Goal: Information Seeking & Learning: Learn about a topic

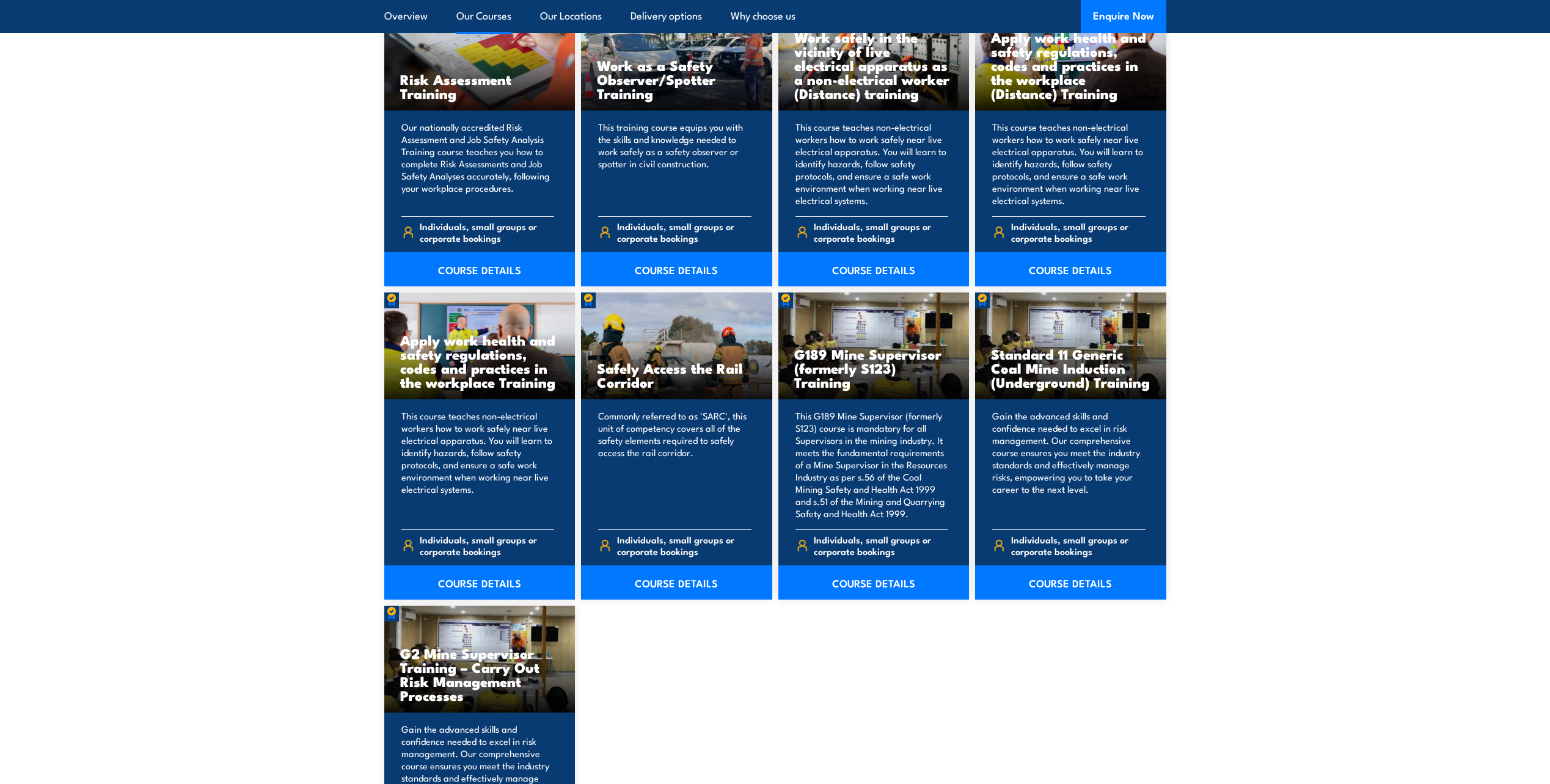
scroll to position [1771, 0]
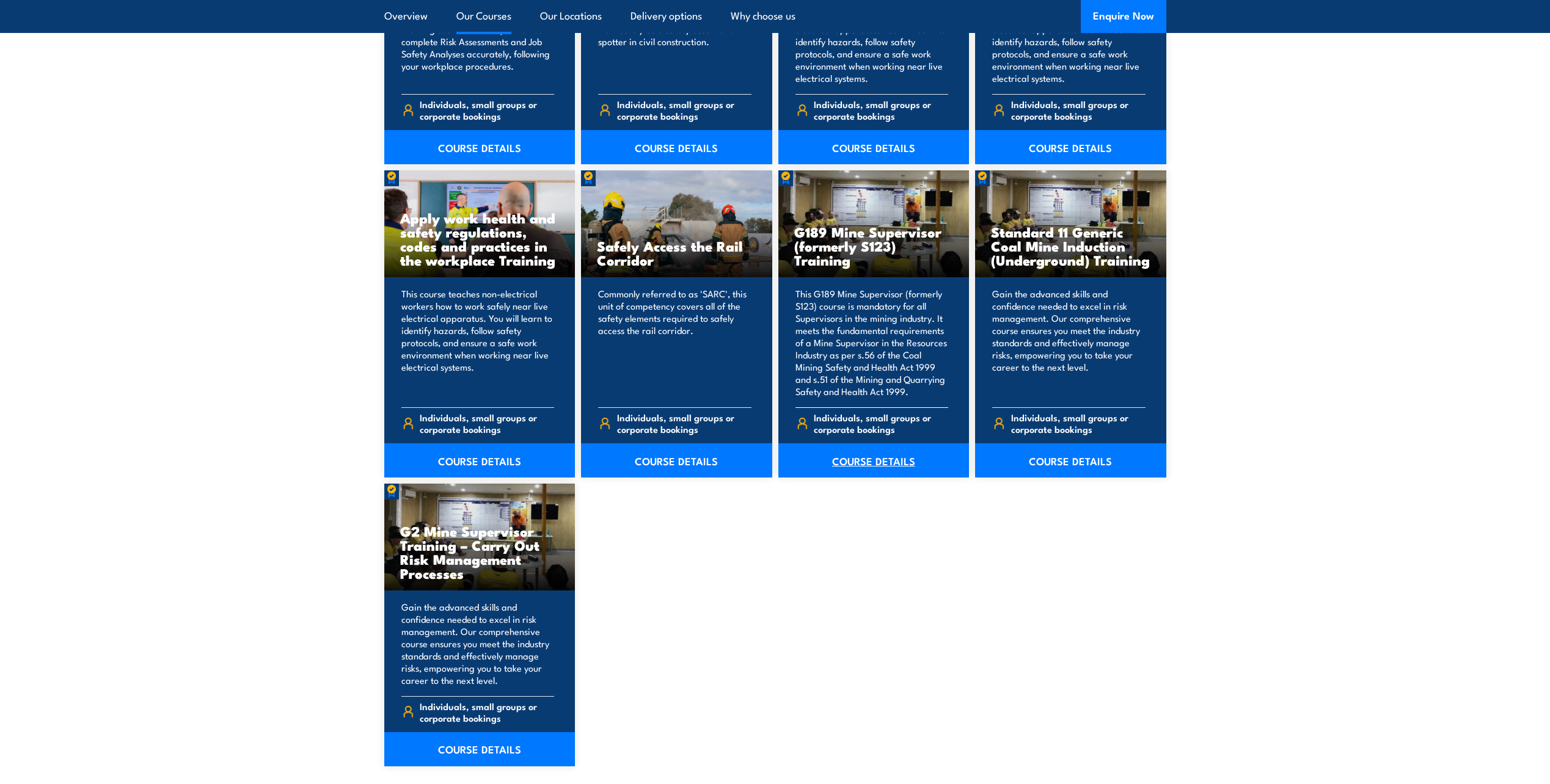
click at [881, 465] on link "COURSE DETAILS" at bounding box center [874, 460] width 191 height 34
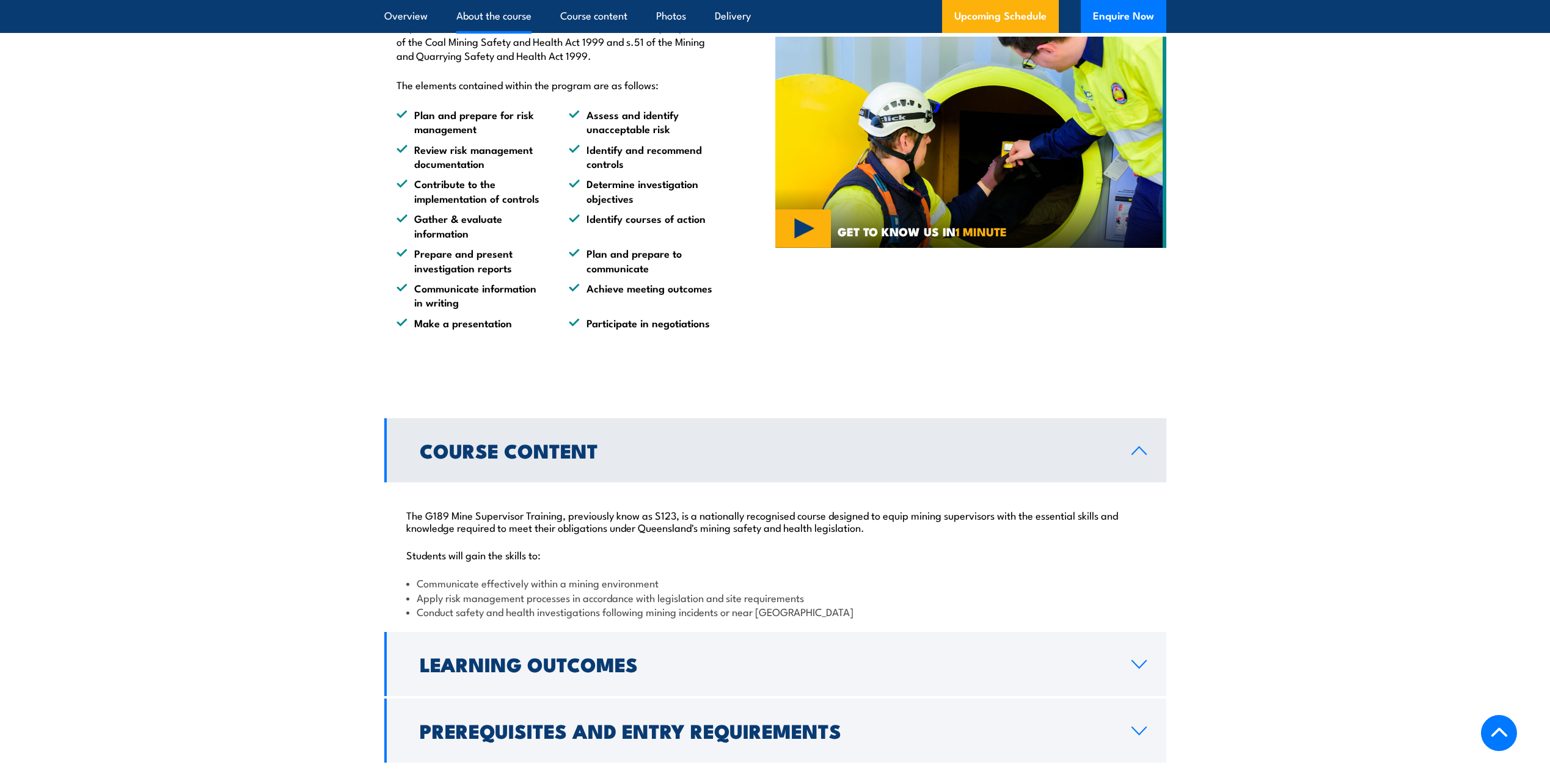
scroll to position [1038, 0]
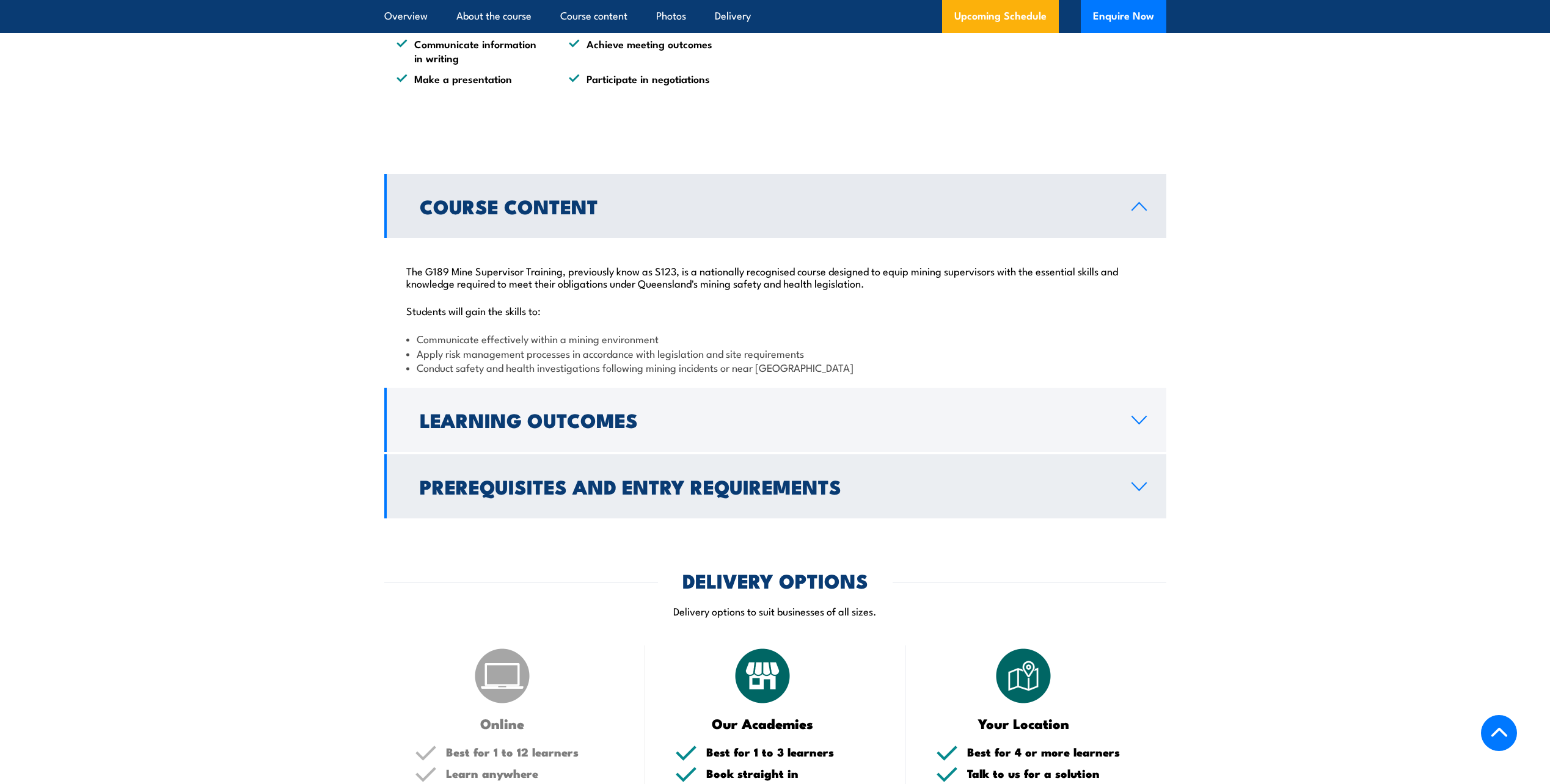
click at [1133, 491] on icon at bounding box center [1139, 486] width 17 height 10
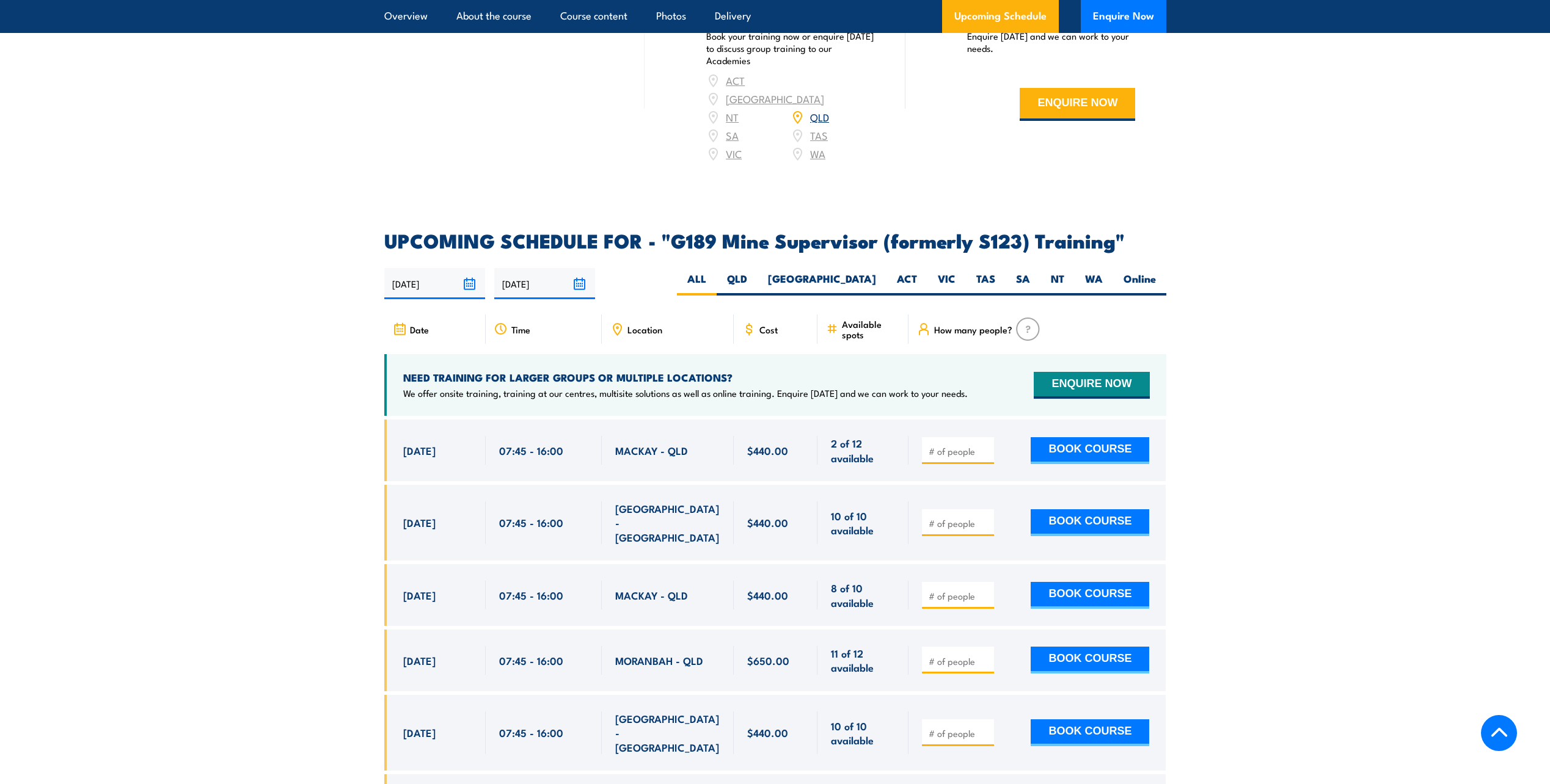
scroll to position [1954, 0]
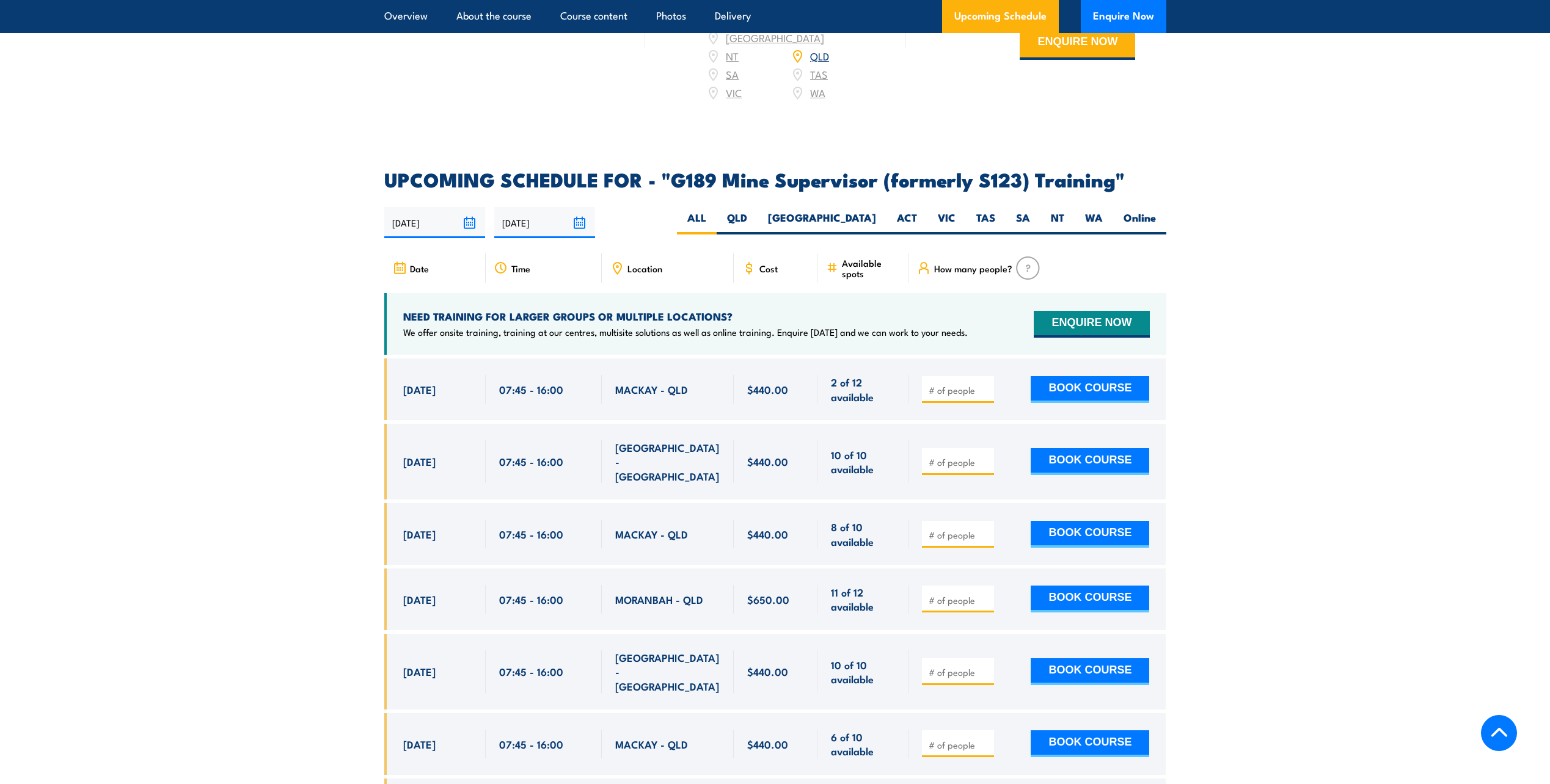
click at [1291, 463] on section "UPCOMING SCHEDULE FOR - "G189 Mine Supervisor (formerly S123) Training" 19/08/2…" at bounding box center [775, 515] width 1550 height 689
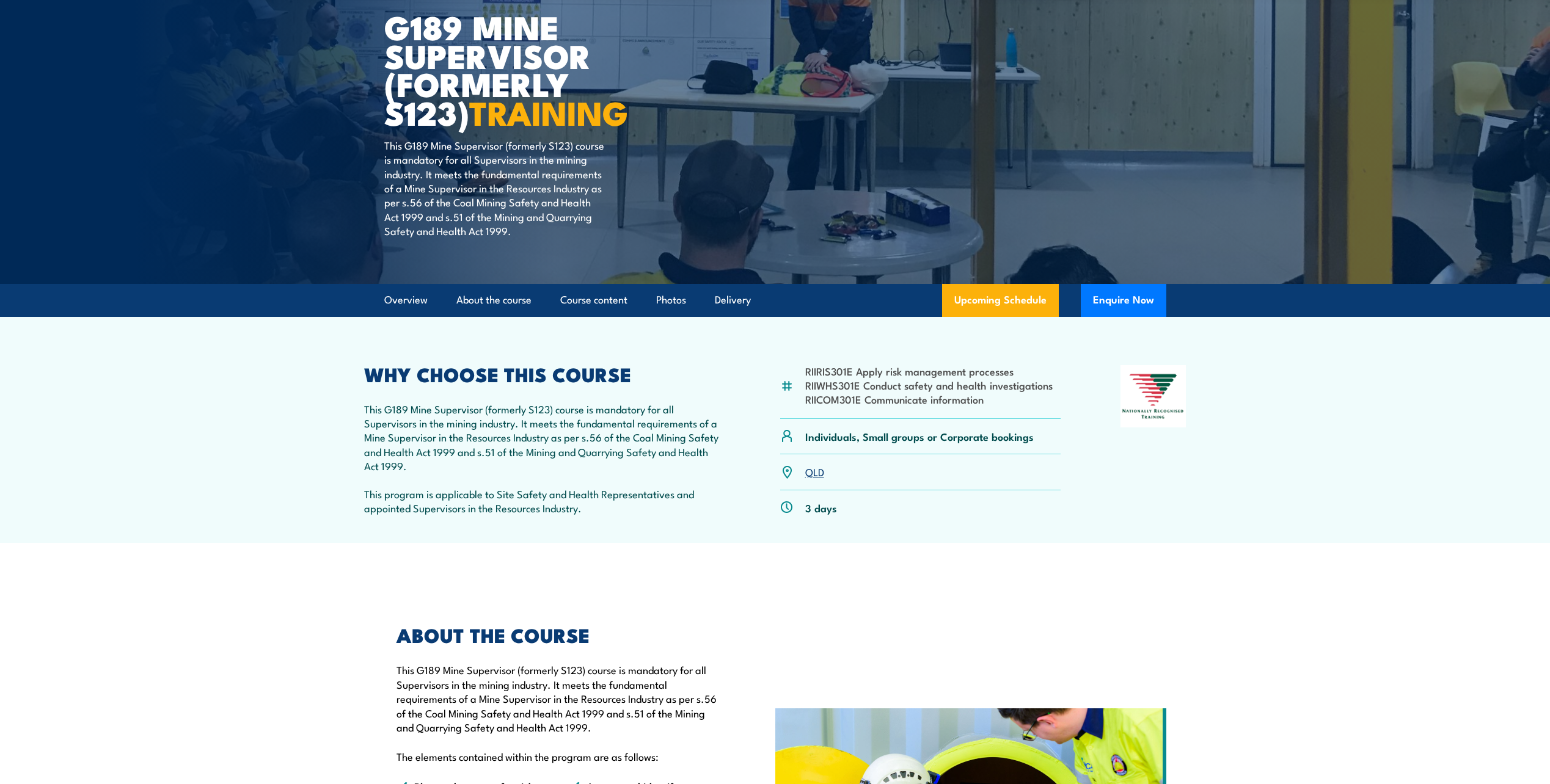
scroll to position [0, 0]
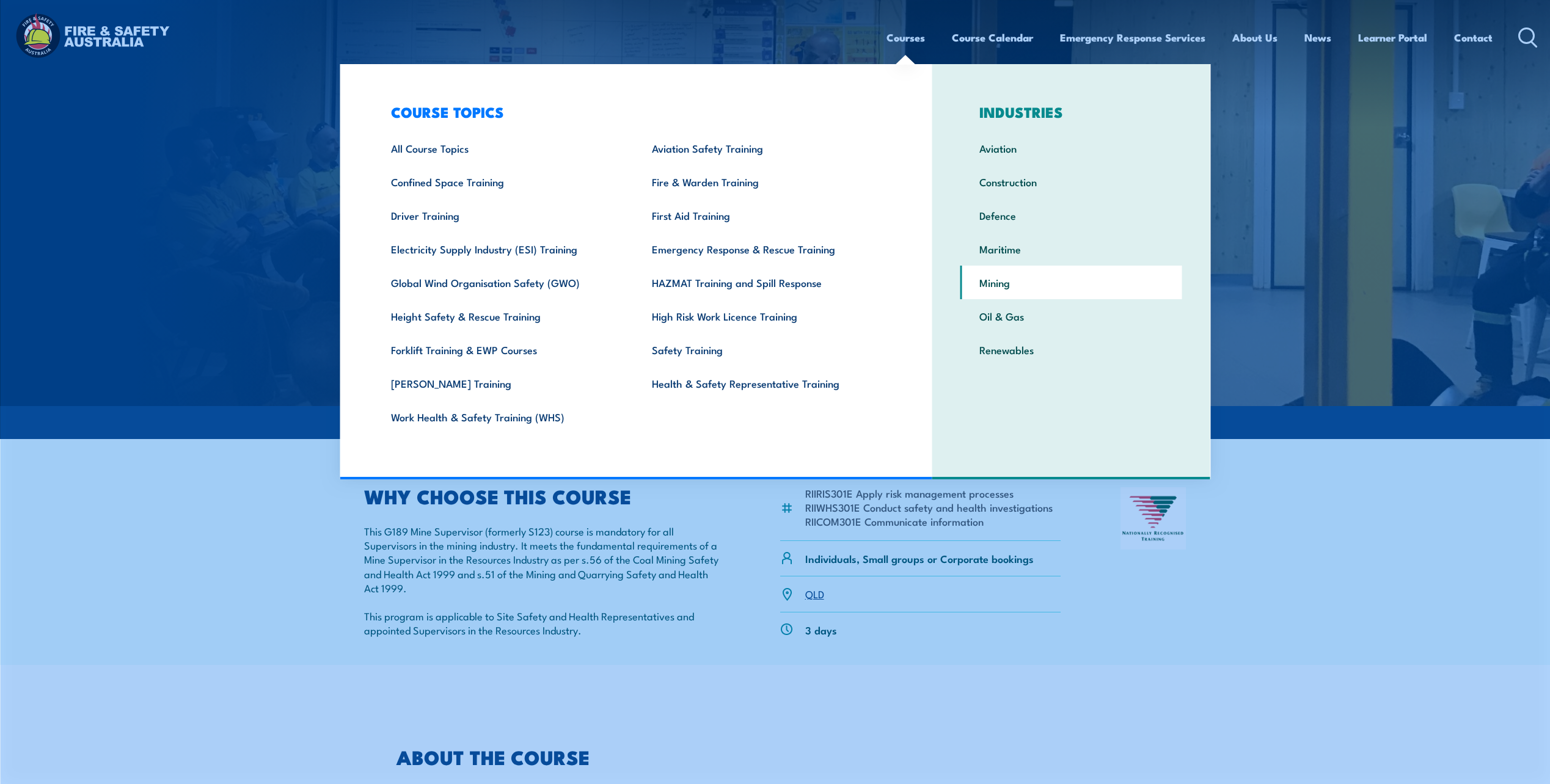
click at [1010, 281] on link "Mining" at bounding box center [1071, 282] width 222 height 33
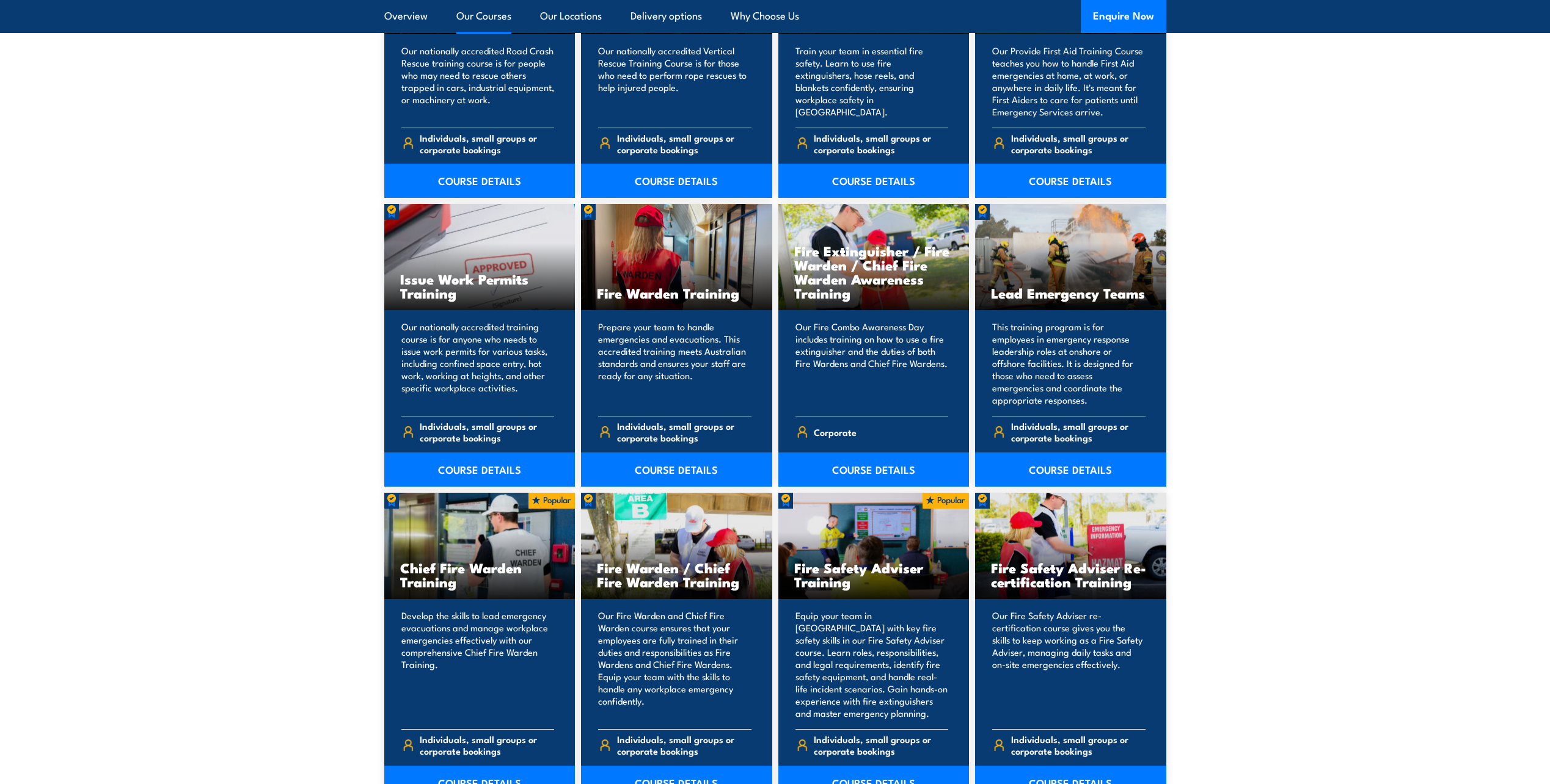
scroll to position [978, 0]
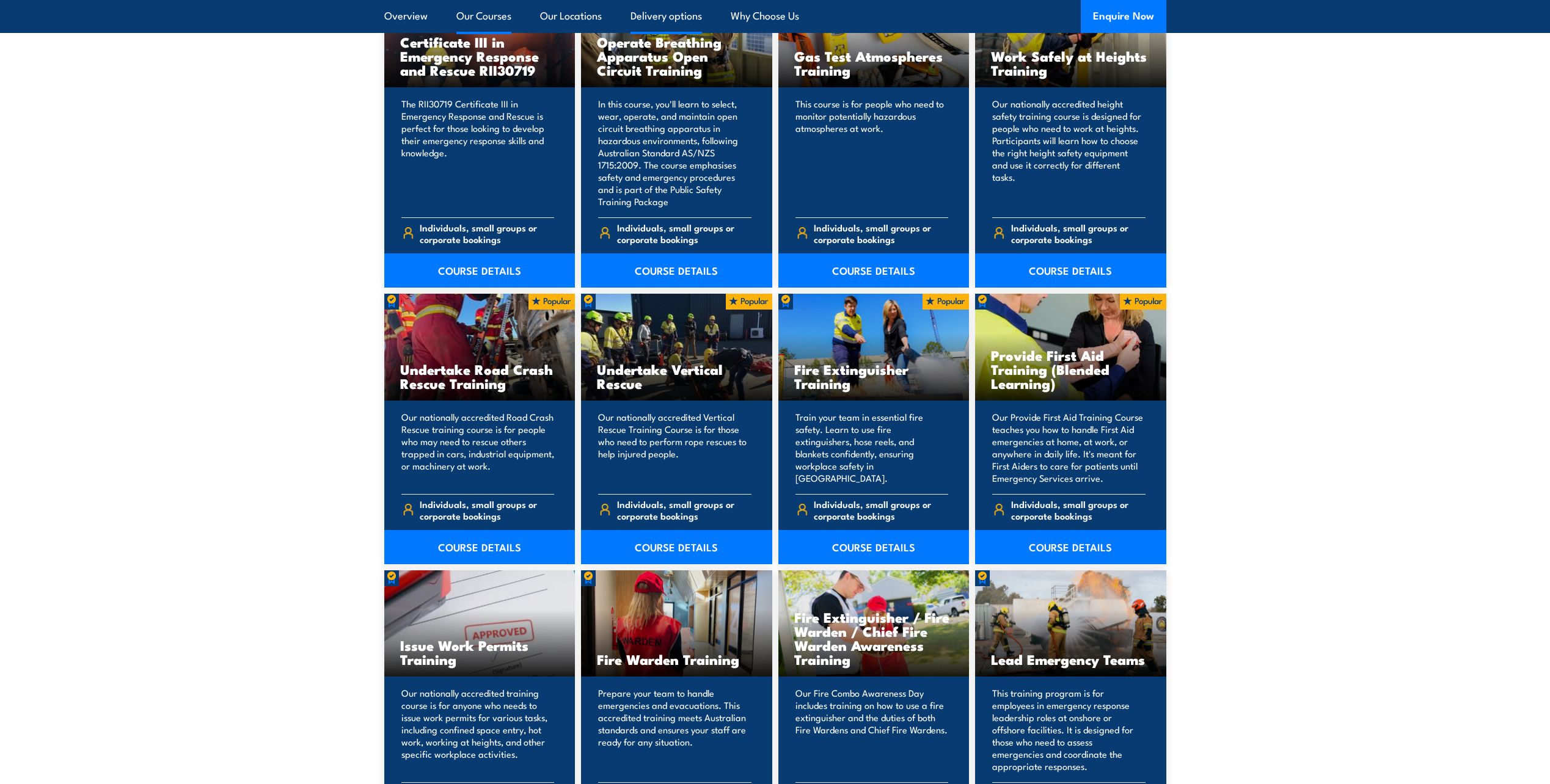
click at [654, 12] on link "Delivery options" at bounding box center [667, 16] width 72 height 32
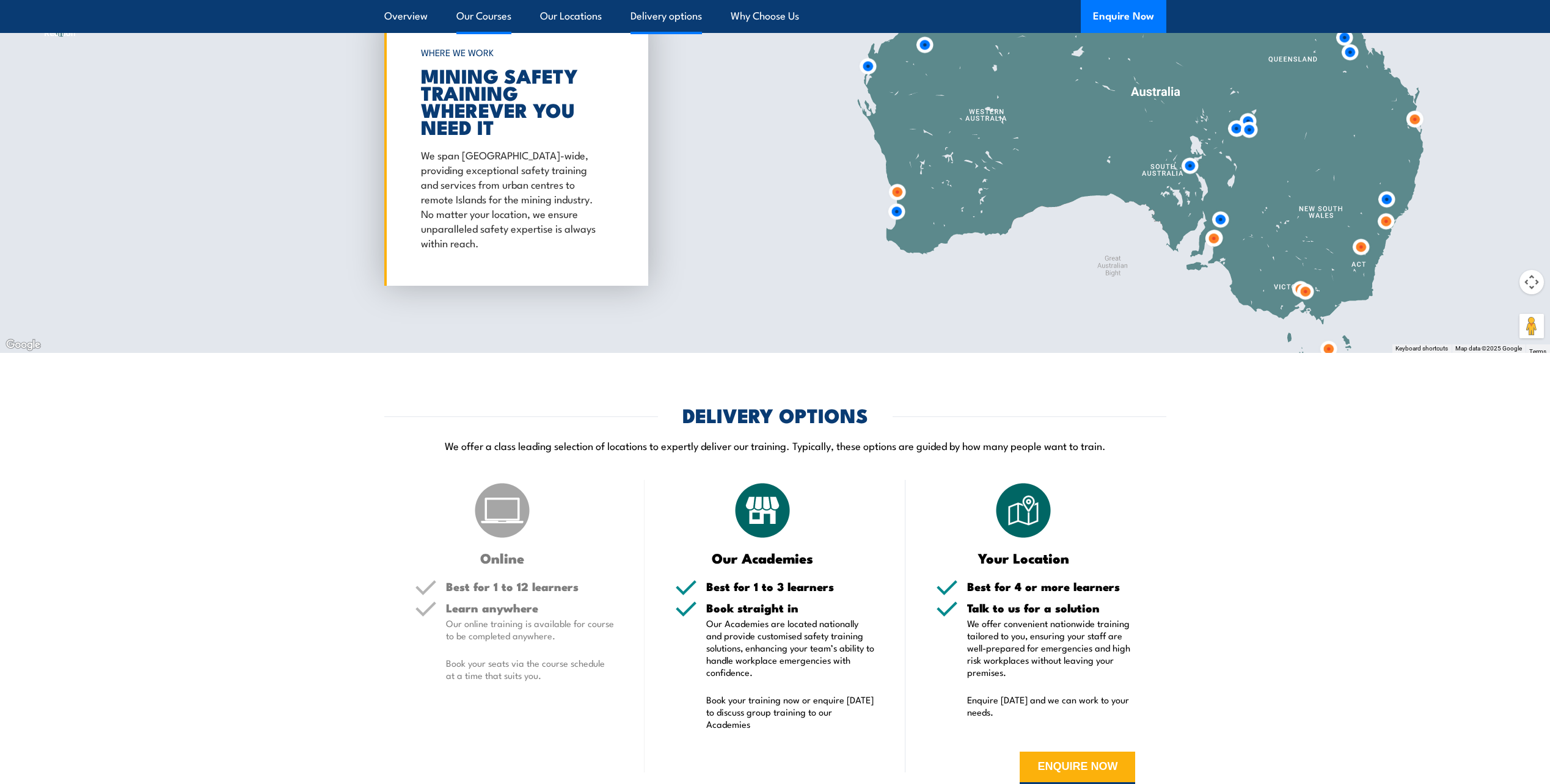
scroll to position [6790, 0]
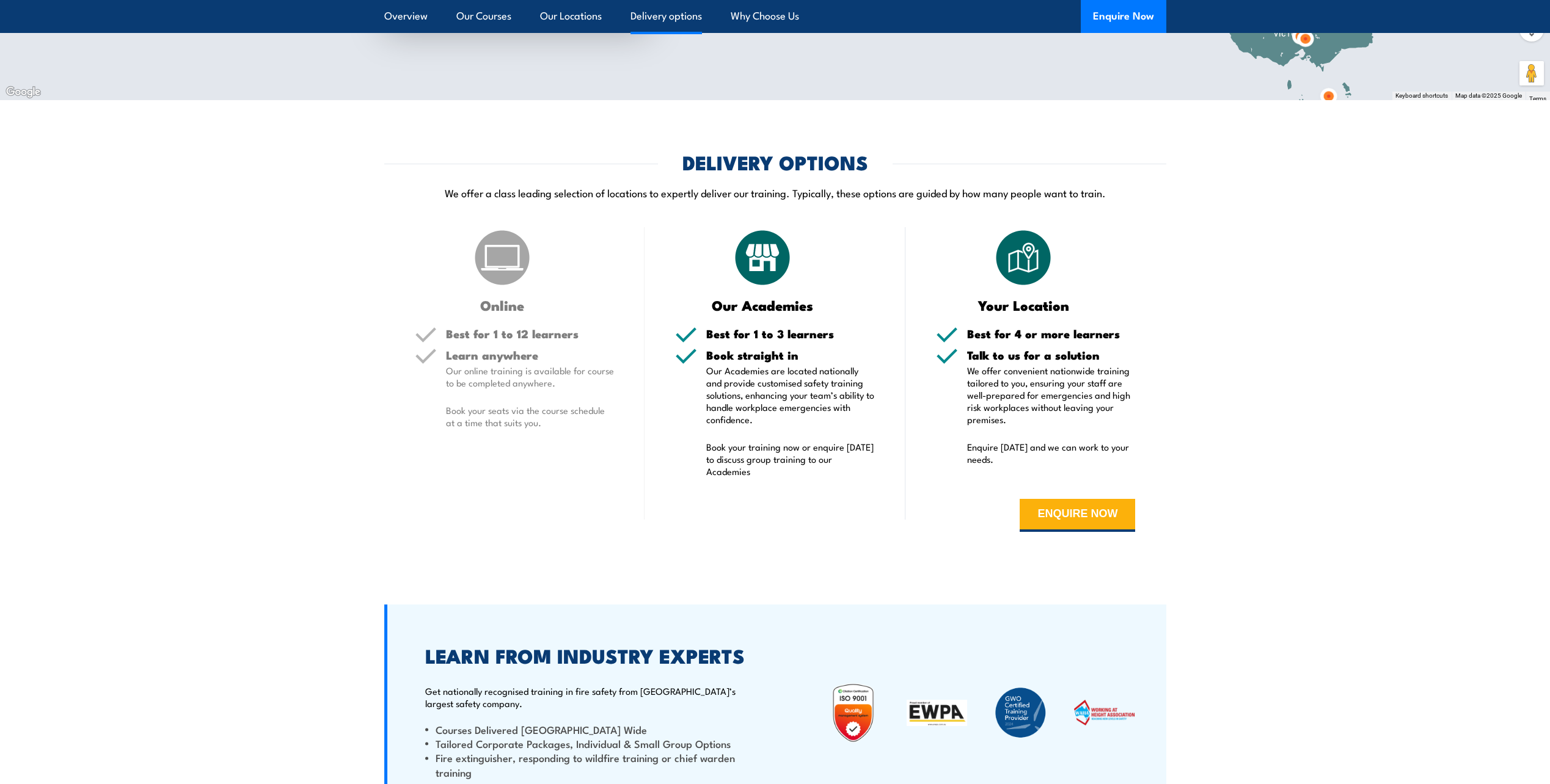
click at [654, 12] on link "Delivery options" at bounding box center [667, 16] width 72 height 32
click at [497, 251] on img at bounding box center [502, 258] width 61 height 61
click at [488, 367] on div "Learn anywhere Our online training is available for course to be completed anyw…" at bounding box center [530, 397] width 168 height 95
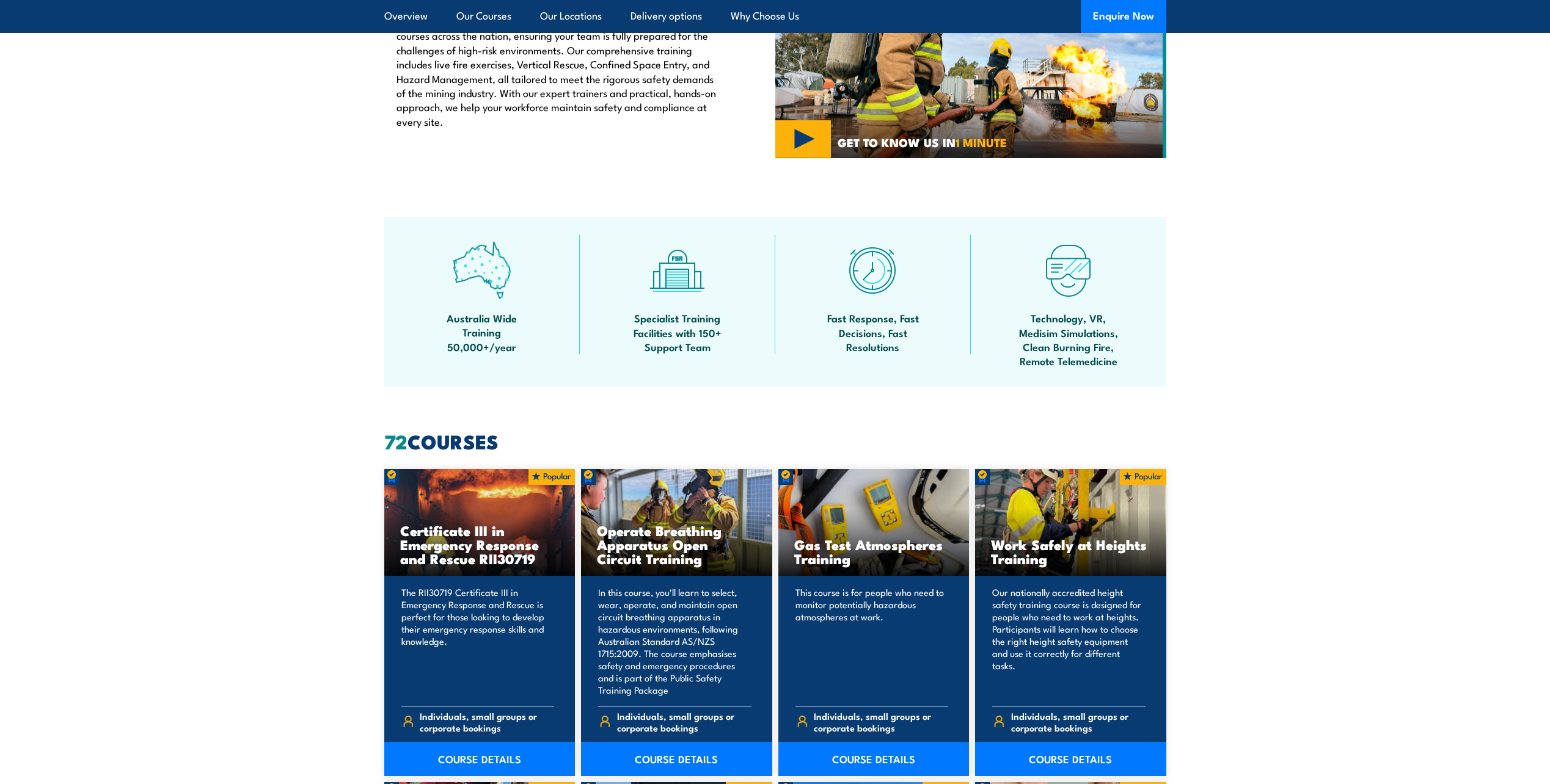
scroll to position [0, 0]
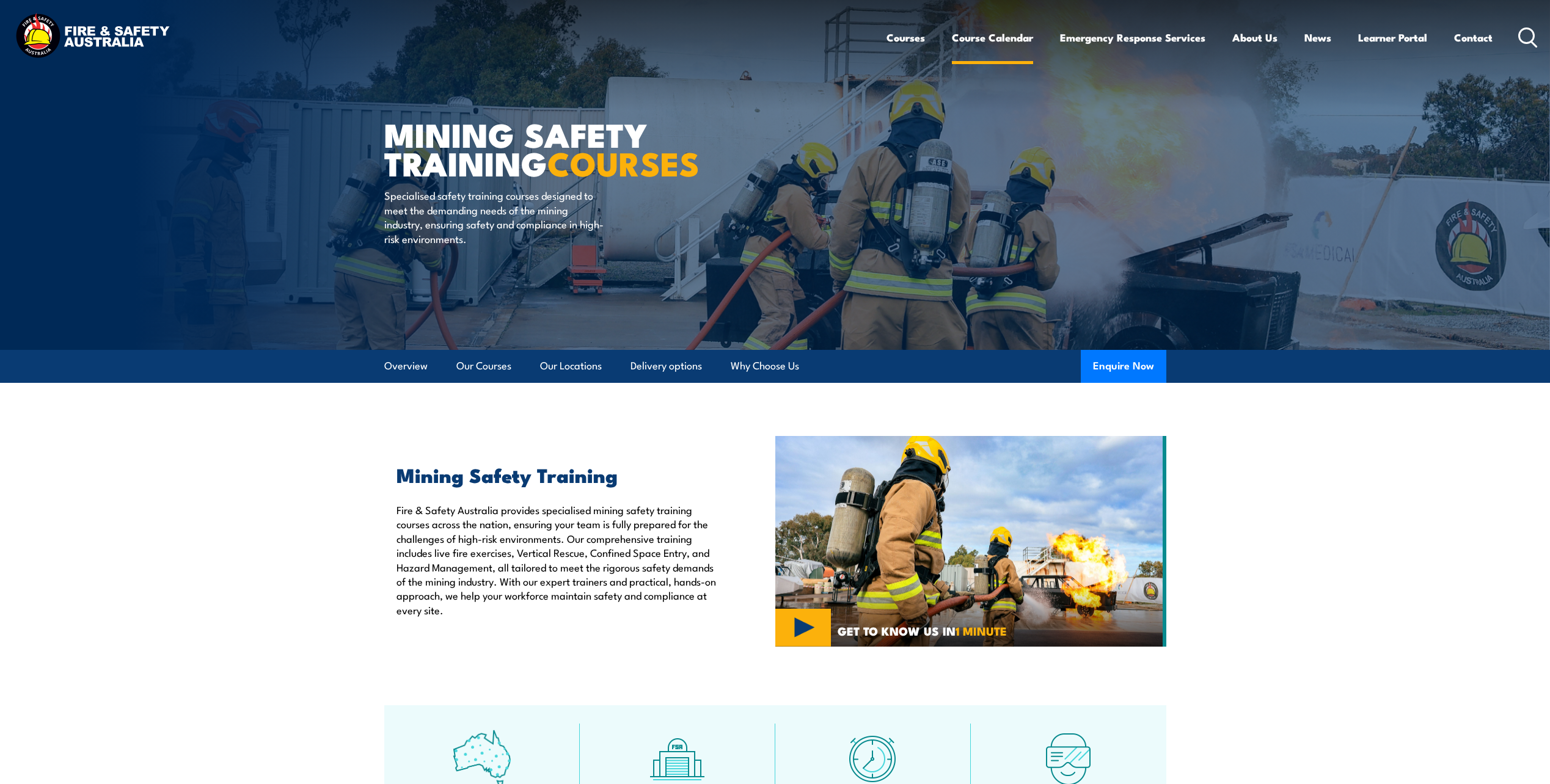
click at [964, 39] on link "Course Calendar" at bounding box center [992, 37] width 81 height 32
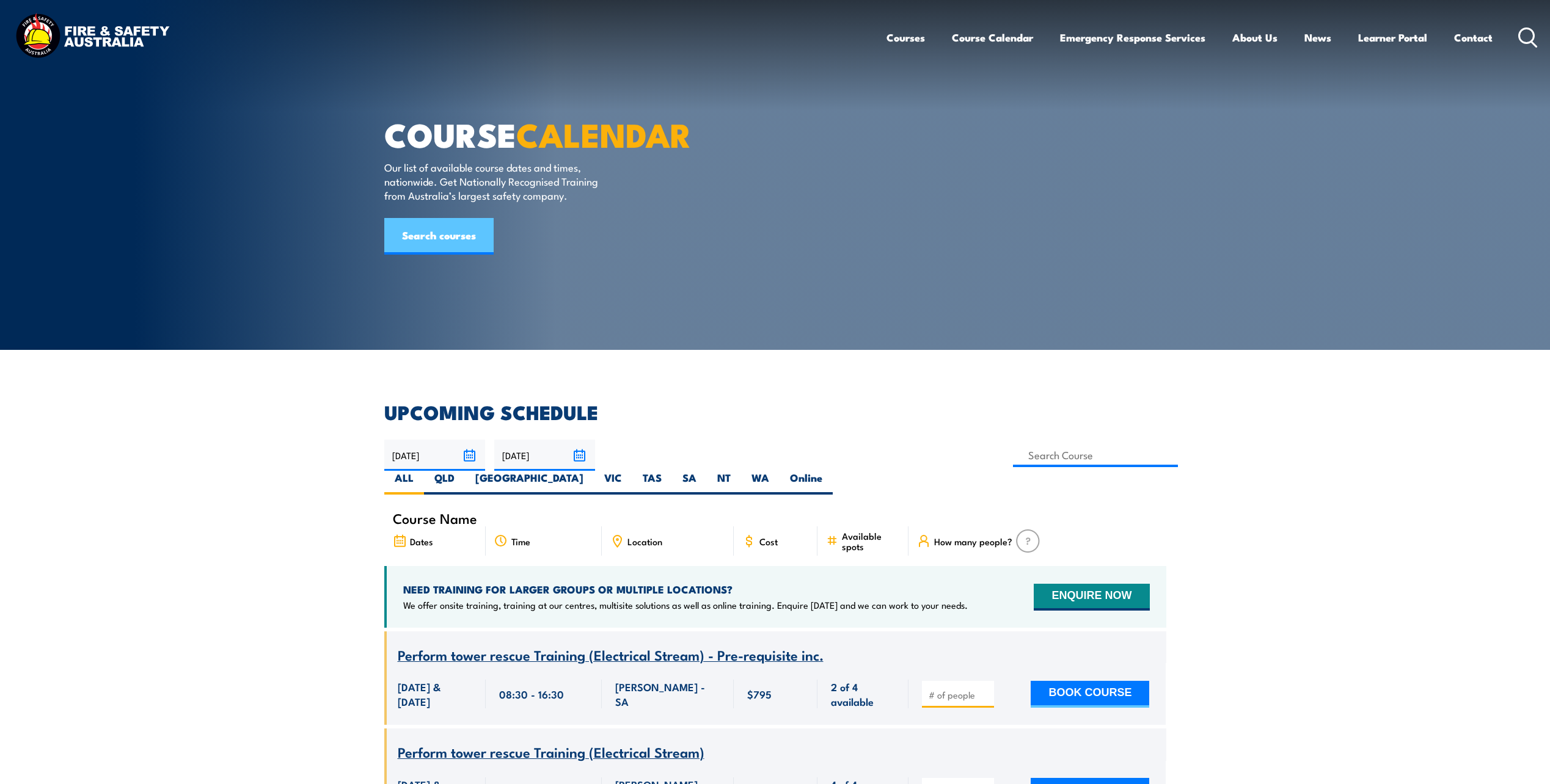
click at [447, 255] on link "Search courses" at bounding box center [439, 237] width 110 height 37
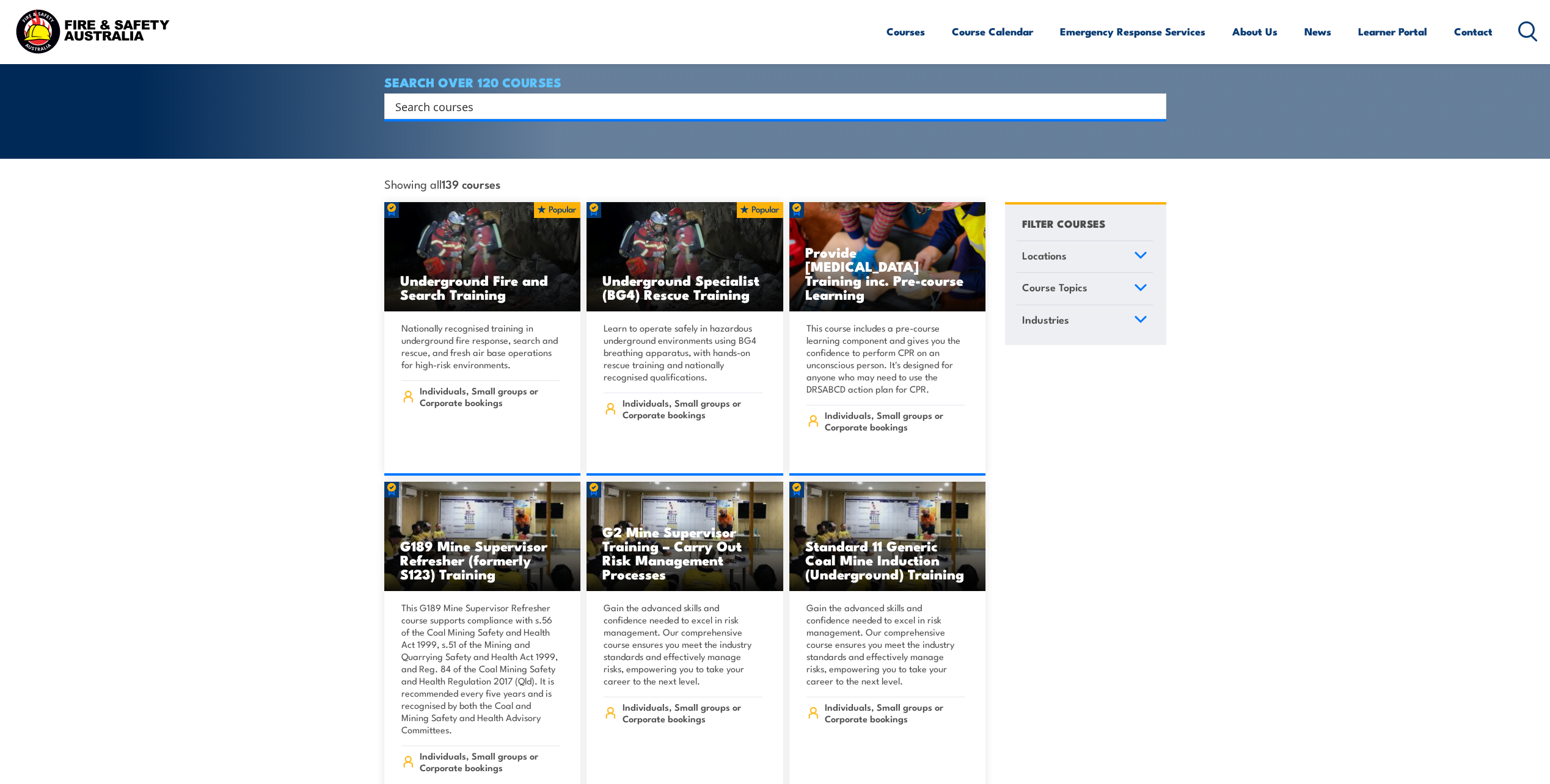
scroll to position [550, 0]
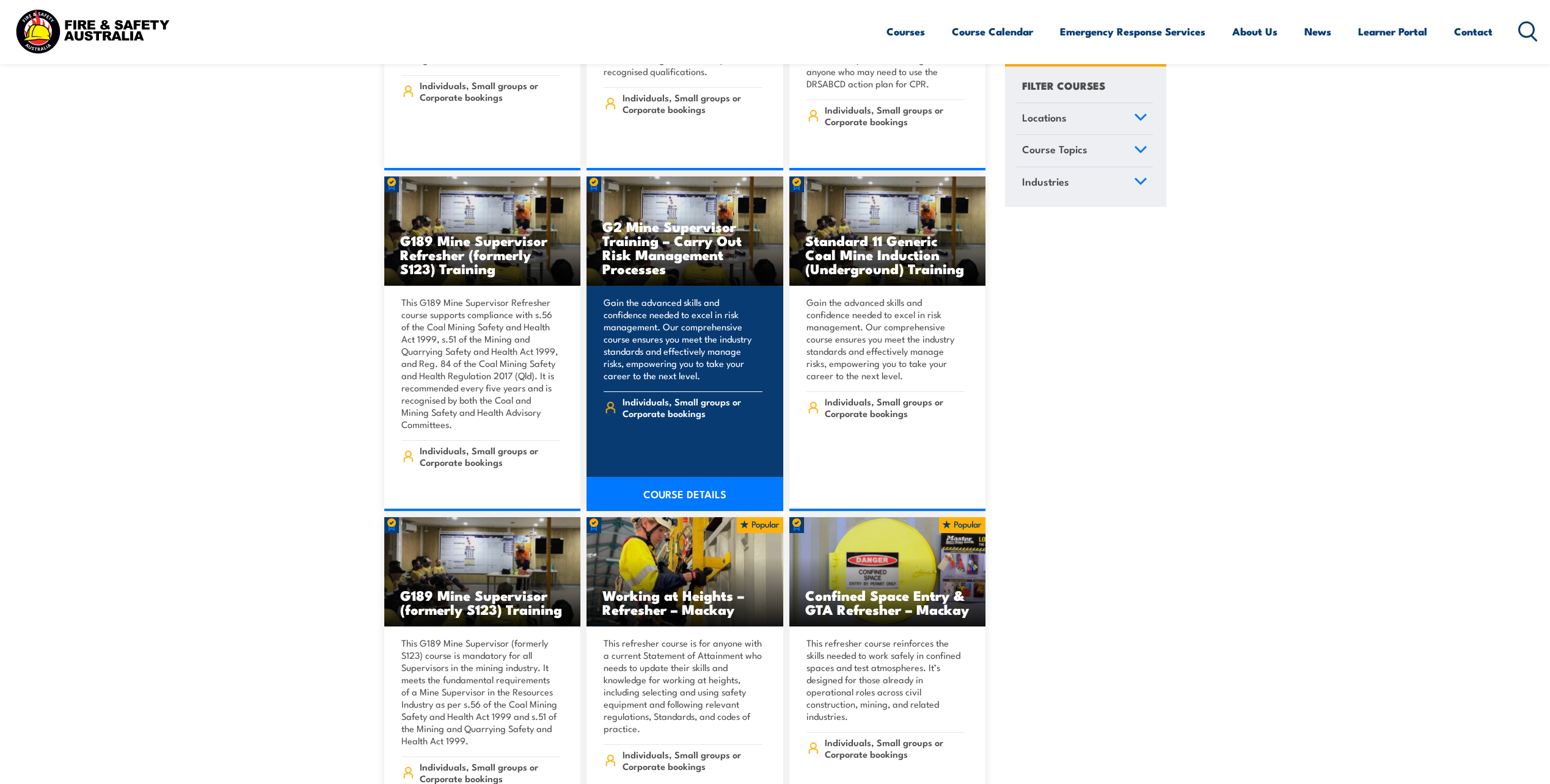
click at [679, 484] on link "COURSE DETAILS" at bounding box center [684, 494] width 197 height 34
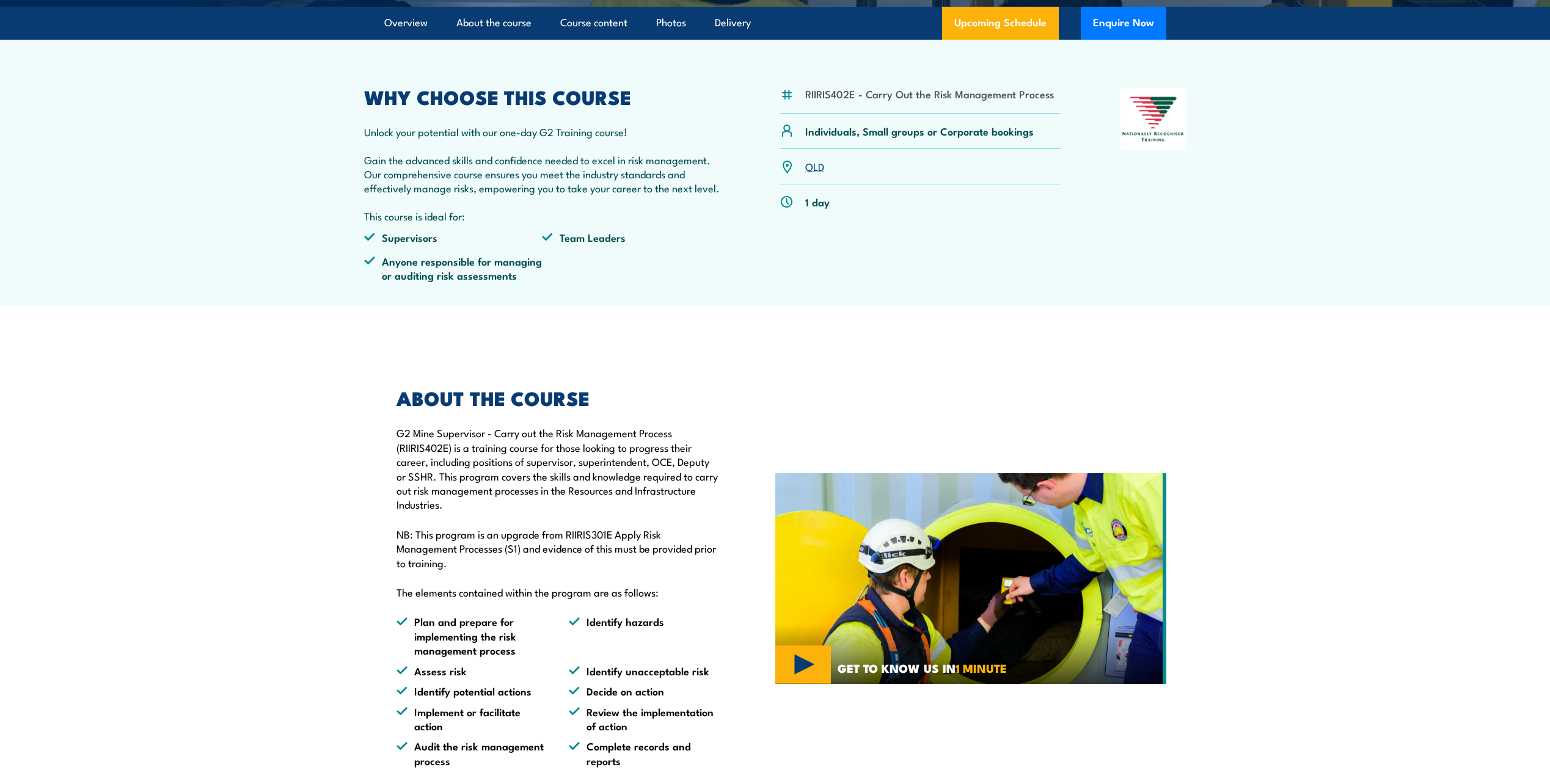
scroll to position [61, 0]
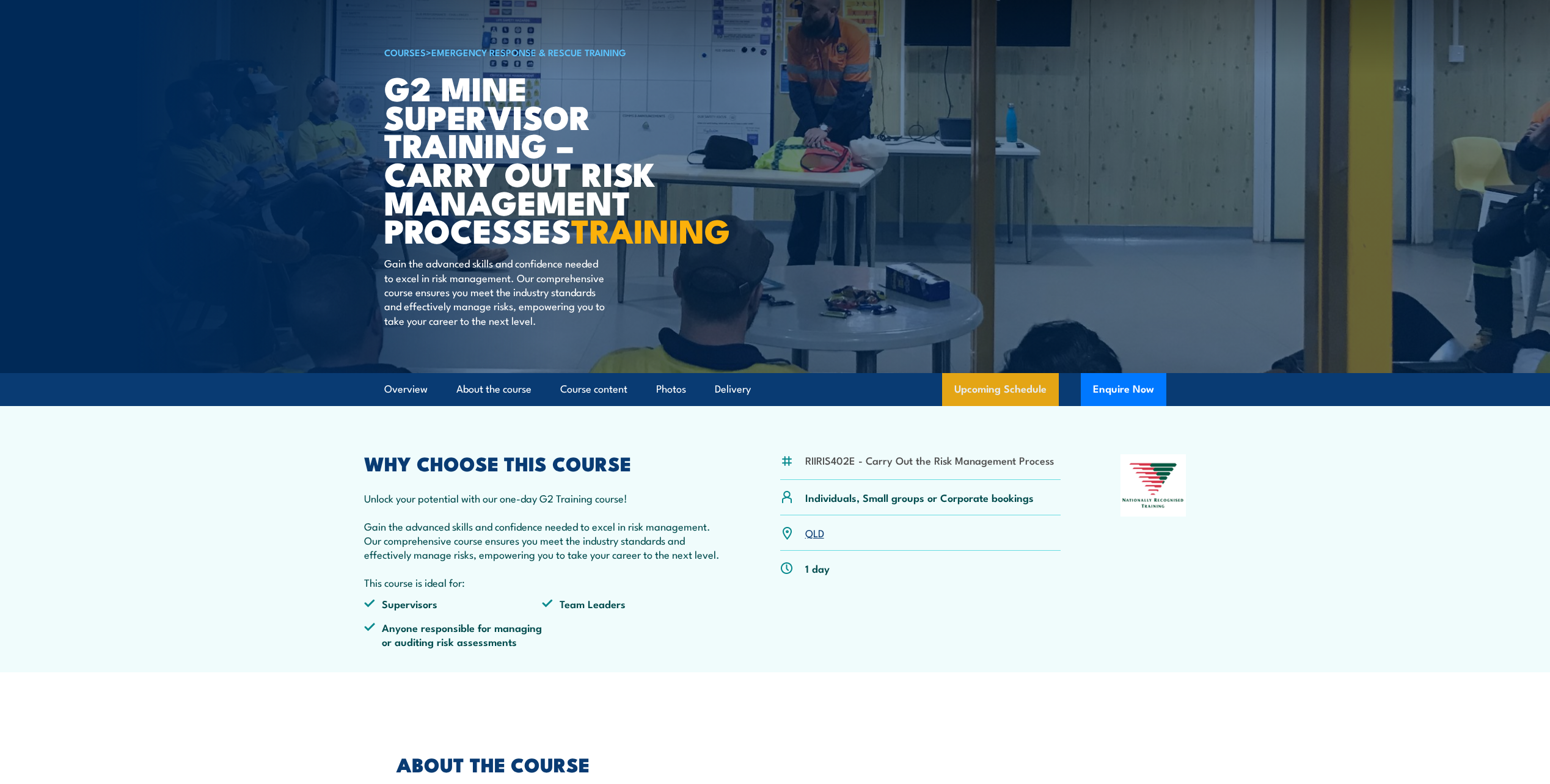
click at [994, 406] on link "Upcoming Schedule" at bounding box center [1000, 390] width 117 height 33
